Goal: Register for event/course

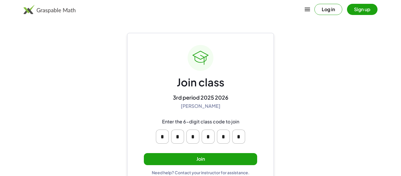
scroll to position [11, 0]
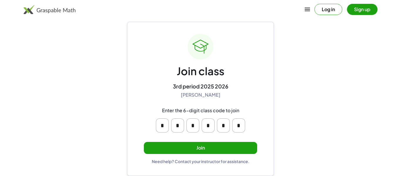
click at [188, 143] on button "Join" at bounding box center [200, 148] width 113 height 12
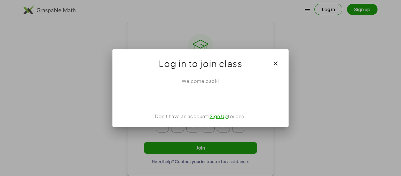
scroll to position [0, 0]
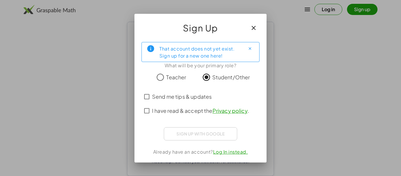
click at [253, 27] on icon "button" at bounding box center [253, 27] width 7 height 7
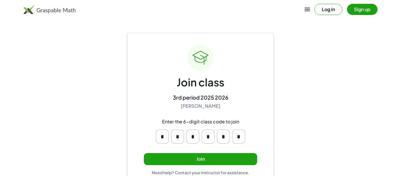
scroll to position [11, 0]
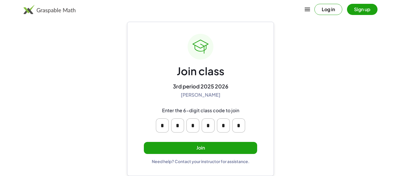
click at [185, 149] on button "Join" at bounding box center [200, 148] width 113 height 12
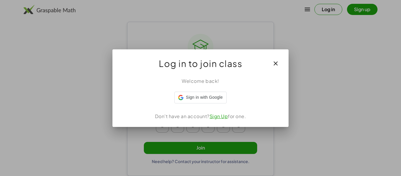
scroll to position [0, 0]
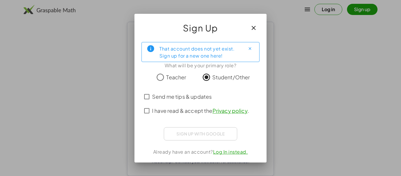
click at [166, 110] on span "I have read & accept the Privacy policy ." at bounding box center [200, 111] width 97 height 8
